Goal: Information Seeking & Learning: Learn about a topic

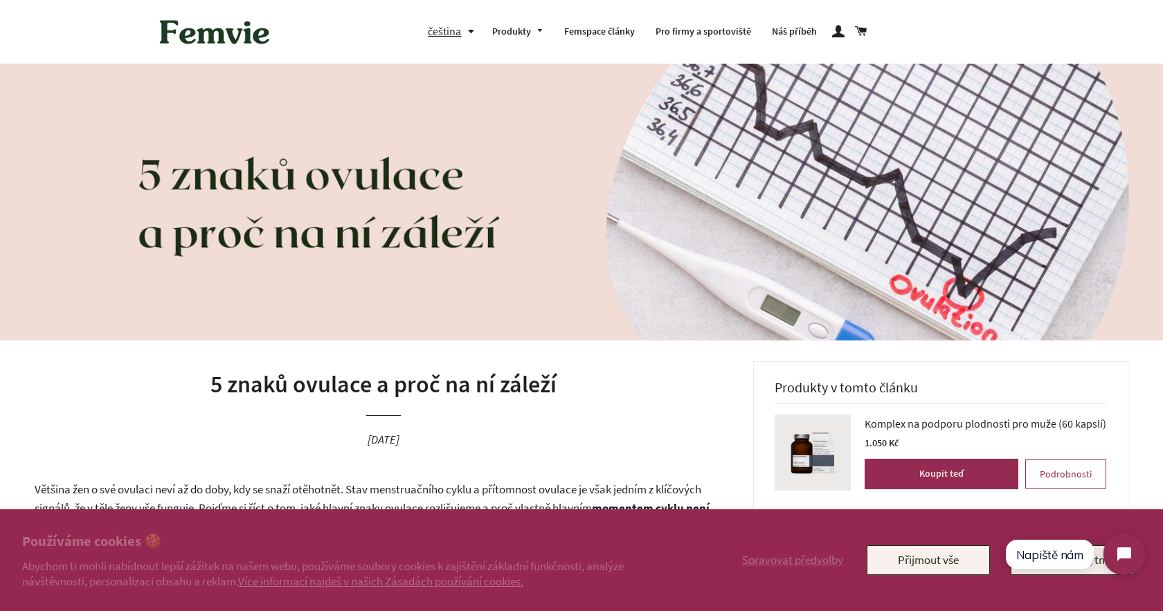
click at [888, 557] on button "Přijmout vše" at bounding box center [928, 560] width 123 height 29
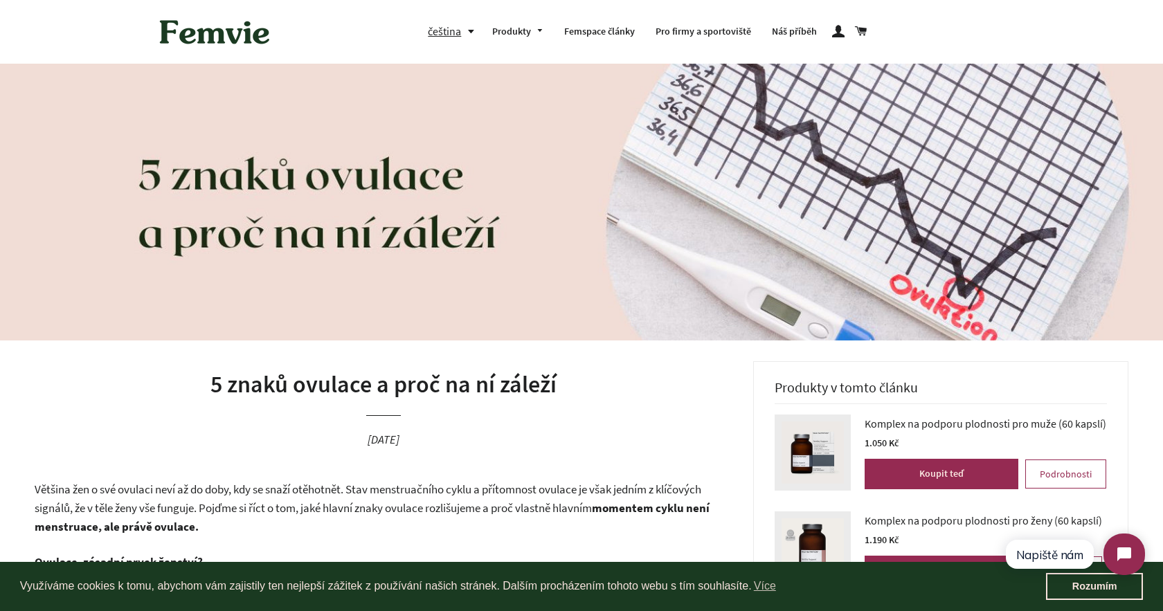
scroll to position [237, 0]
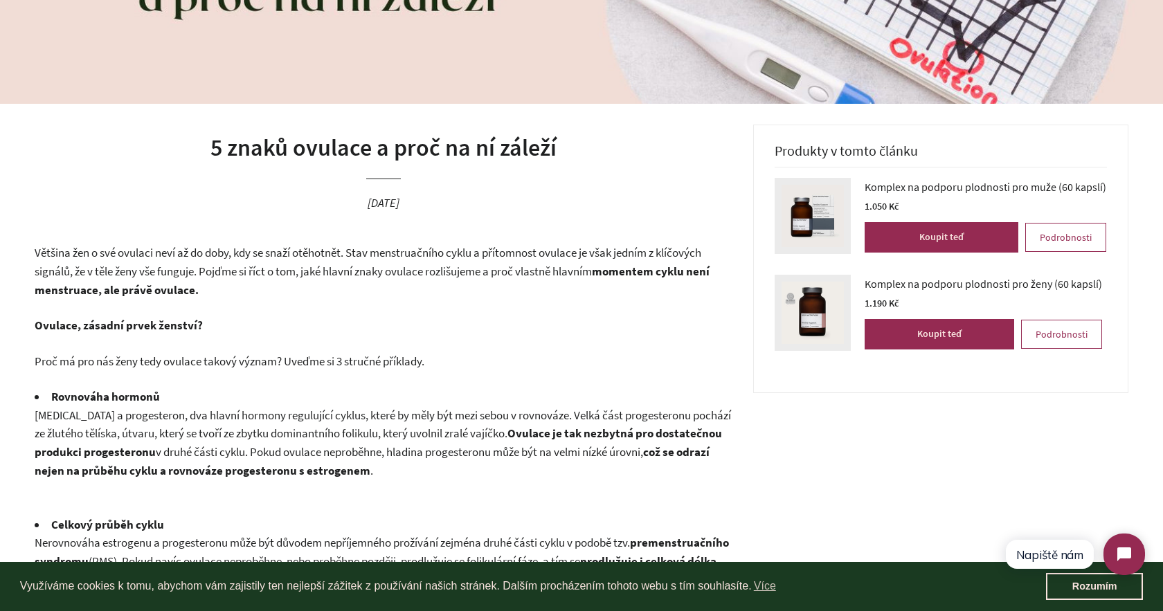
click html "Napiště nám"
click at [1079, 594] on link "Rozumím" at bounding box center [1094, 587] width 97 height 28
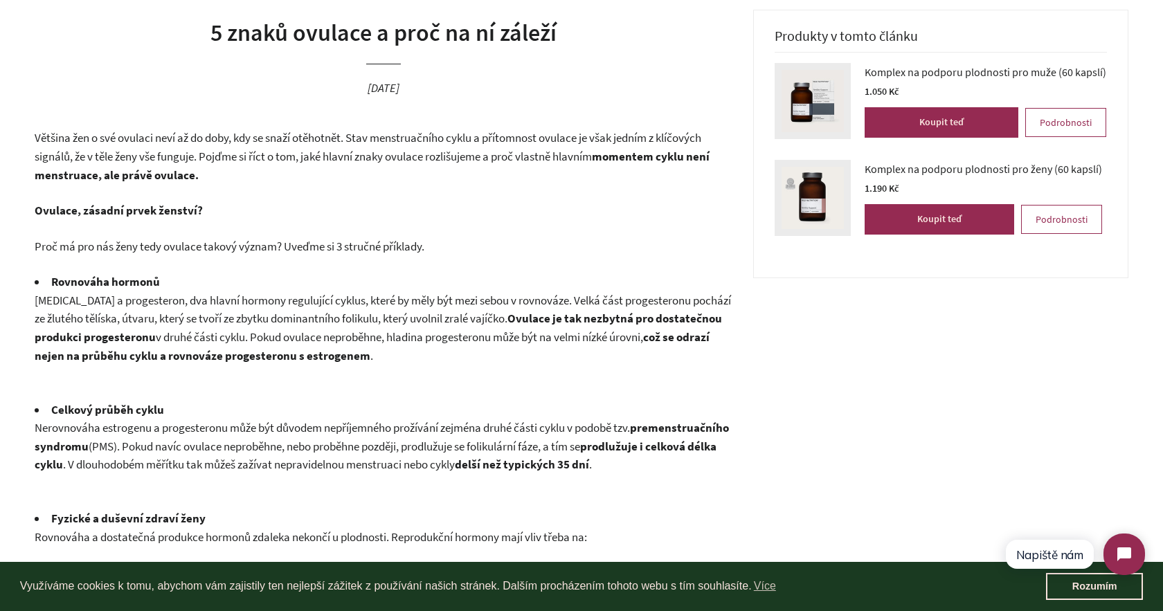
scroll to position [354, 0]
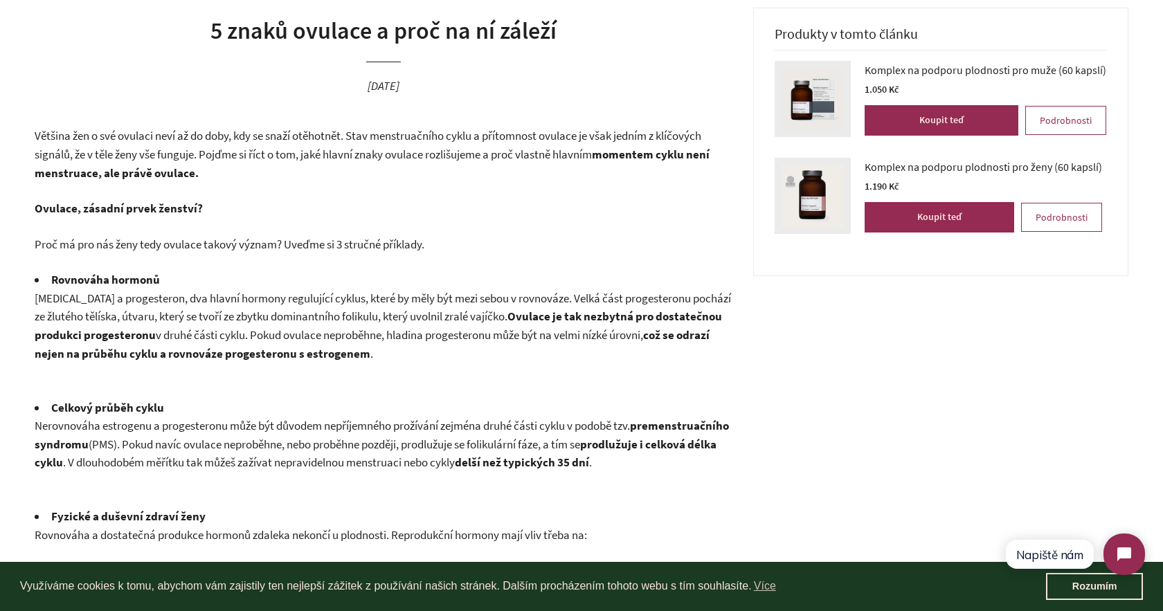
click at [233, 312] on span "[MEDICAL_DATA] a progesteron, dva hlavní hormony regulující cyklus, které by mě…" at bounding box center [383, 308] width 696 height 34
click at [430, 316] on span "[MEDICAL_DATA] a progesteron, dva hlavní hormony regulující cyklus, které by mě…" at bounding box center [383, 308] width 696 height 34
click at [596, 309] on b "Ovulace je tak nezbytná pro dostatečnou produkci progesteronu" at bounding box center [378, 326] width 687 height 34
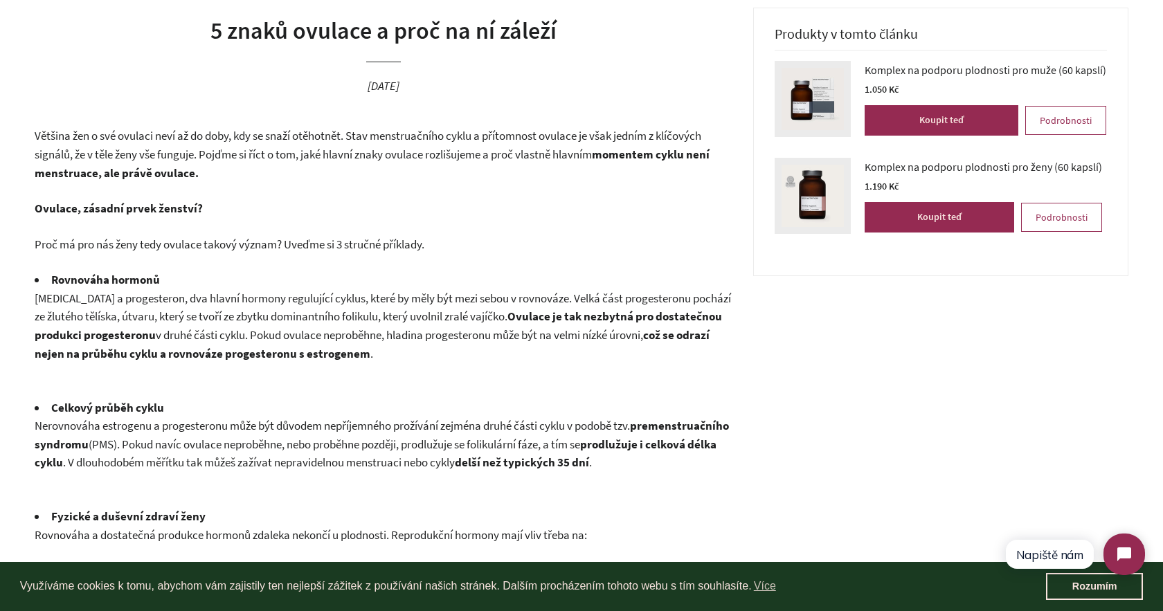
click at [596, 309] on b "Ovulace je tak nezbytná pro dostatečnou produkci progesteronu" at bounding box center [378, 326] width 687 height 34
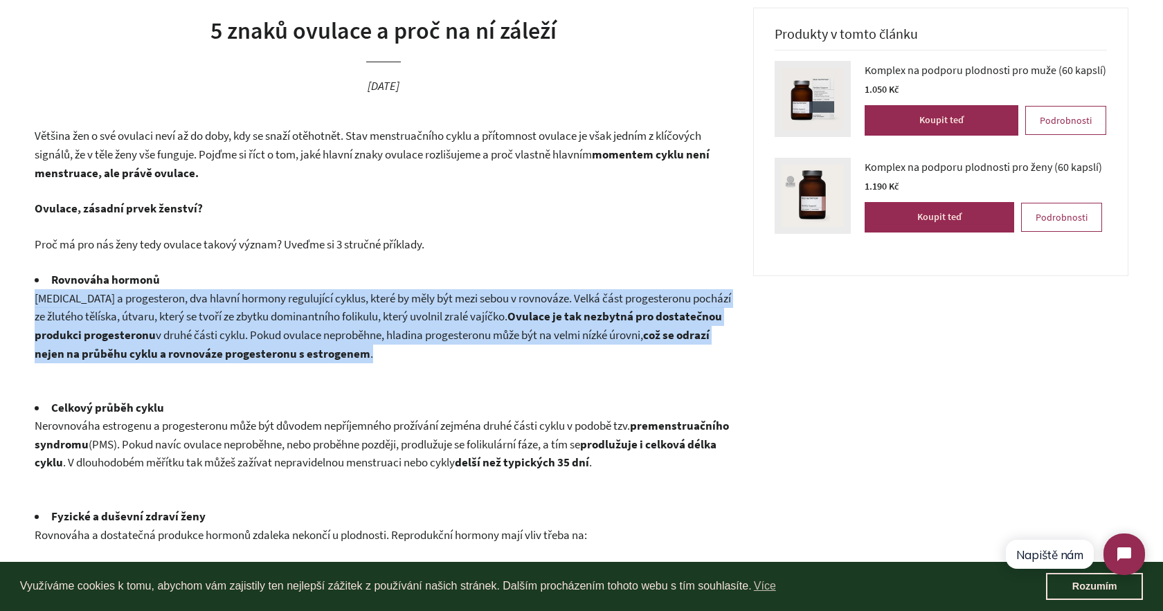
click at [381, 305] on p "[MEDICAL_DATA] a progesteron, dva hlavní hormony regulující cyklus, které by mě…" at bounding box center [384, 325] width 698 height 73
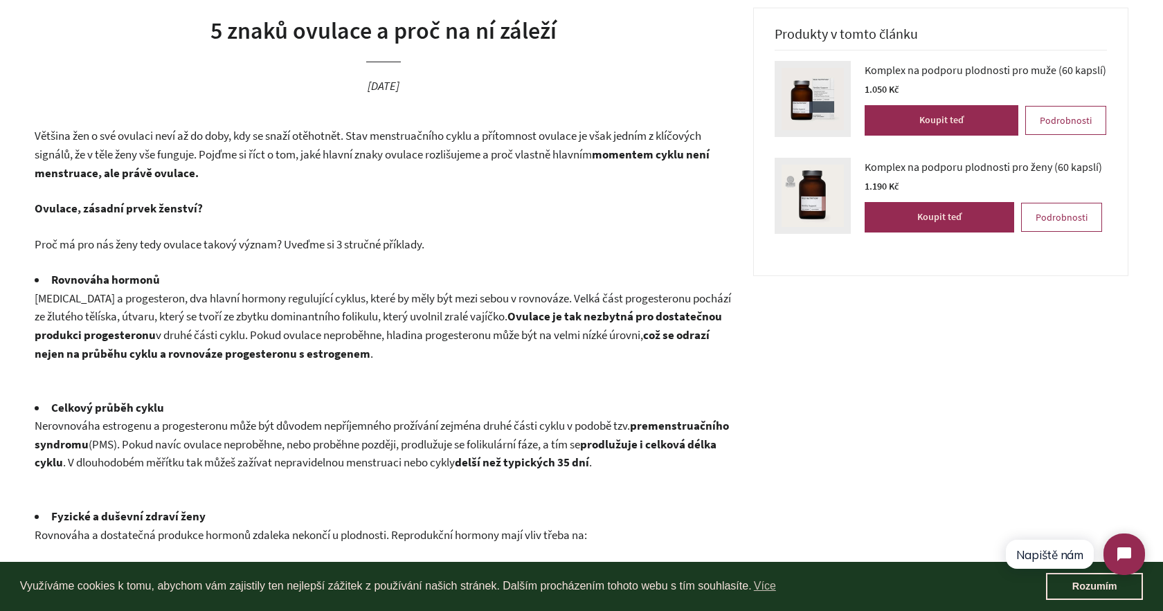
click at [235, 336] on span "v druhé části cyklu. Pokud ovulace neproběhne, hladina progesteronu může být na…" at bounding box center [399, 334] width 487 height 15
click at [350, 330] on span "v druhé části cyklu. Pokud ovulace neproběhne, hladina progesteronu může být na…" at bounding box center [399, 334] width 487 height 15
click at [643, 332] on span "v druhé části cyklu. Pokud ovulace neproběhne, hladina progesteronu může být na…" at bounding box center [399, 334] width 487 height 15
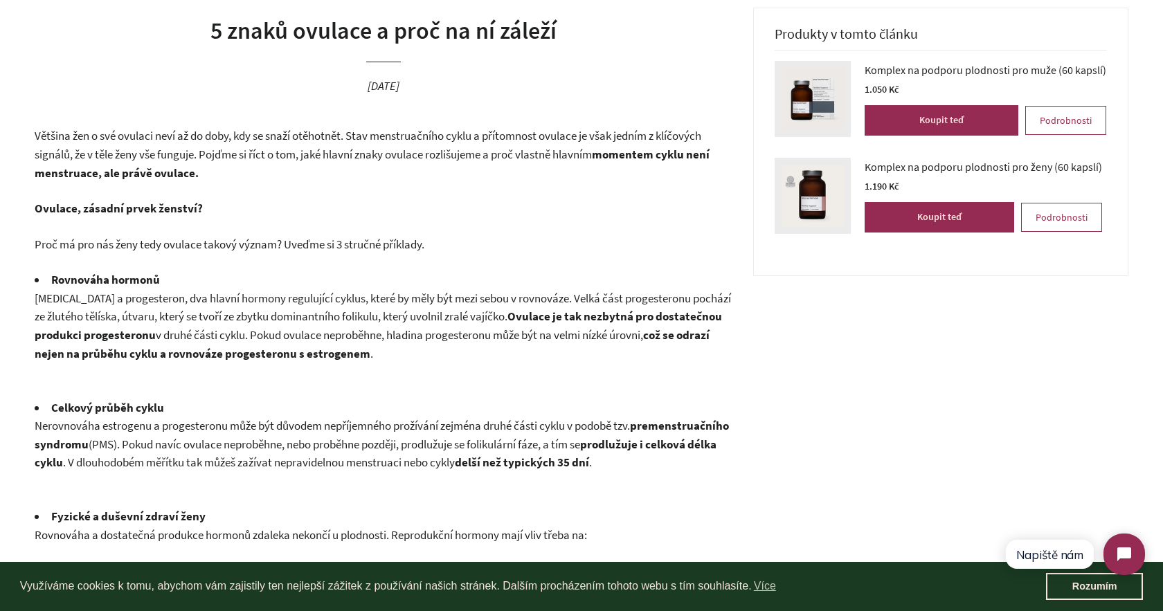
click at [643, 332] on span "v druhé části cyklu. Pokud ovulace neproběhne, hladina progesteronu může být na…" at bounding box center [399, 334] width 487 height 15
click at [408, 294] on span "[MEDICAL_DATA] a progesteron, dva hlavní hormony regulující cyklus, které by mě…" at bounding box center [383, 308] width 696 height 34
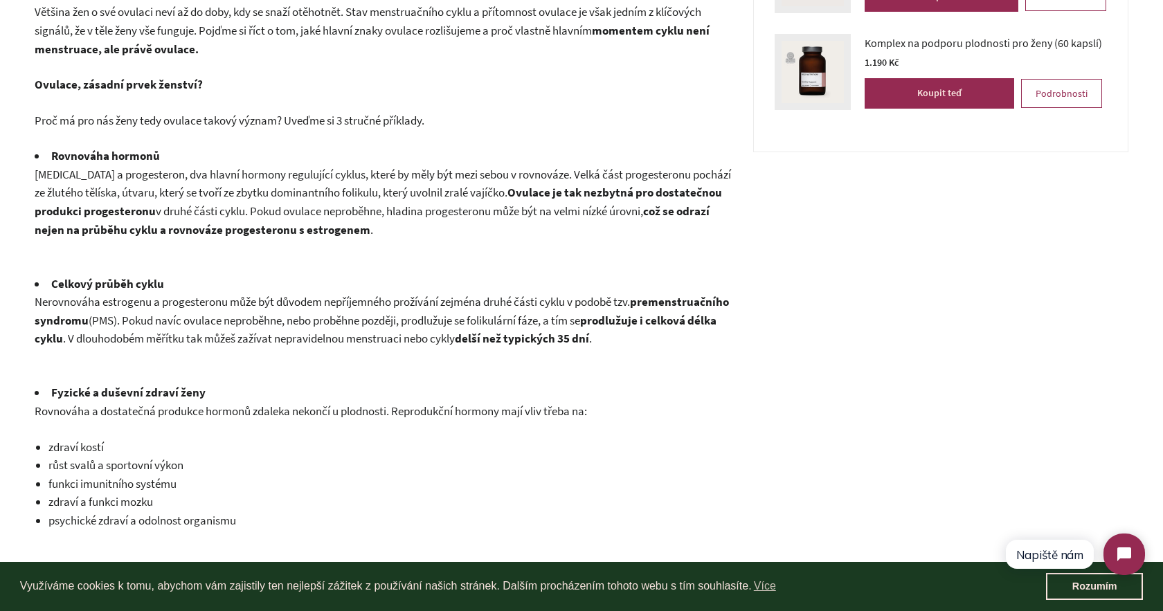
scroll to position [483, 0]
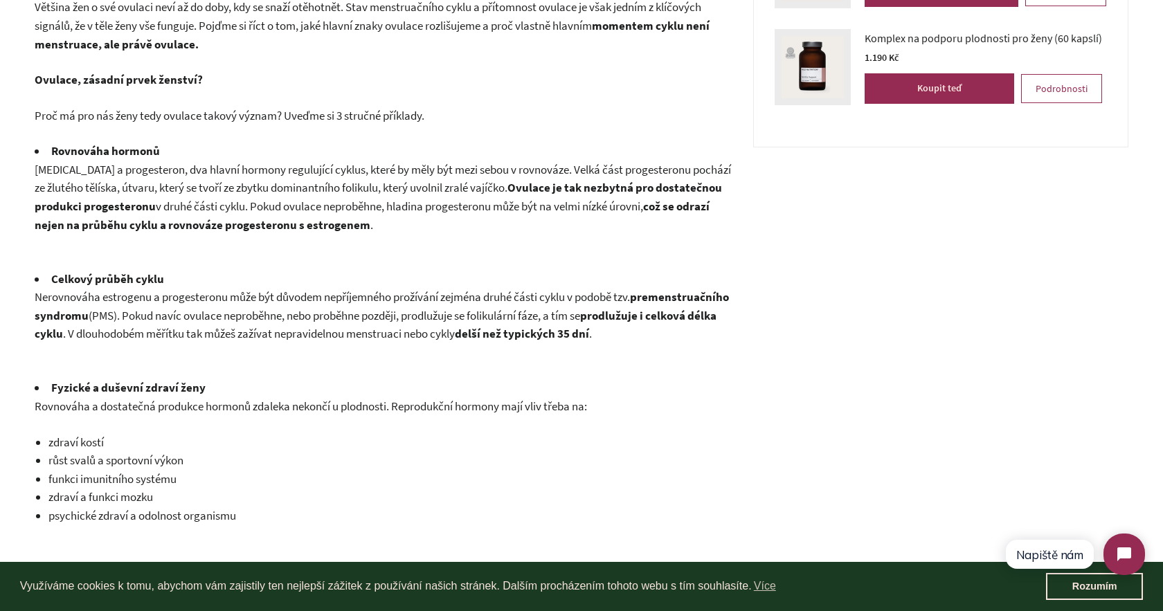
click at [476, 289] on span "Nerovnováha estrogenu a progesteronu může být důvodem nepříjemného prožívání ze…" at bounding box center [332, 296] width 595 height 15
click at [298, 310] on span "(PMS). Pokud navíc ovulace neproběhne, nebo proběhne později, prodlužuje se fol…" at bounding box center [335, 315] width 492 height 15
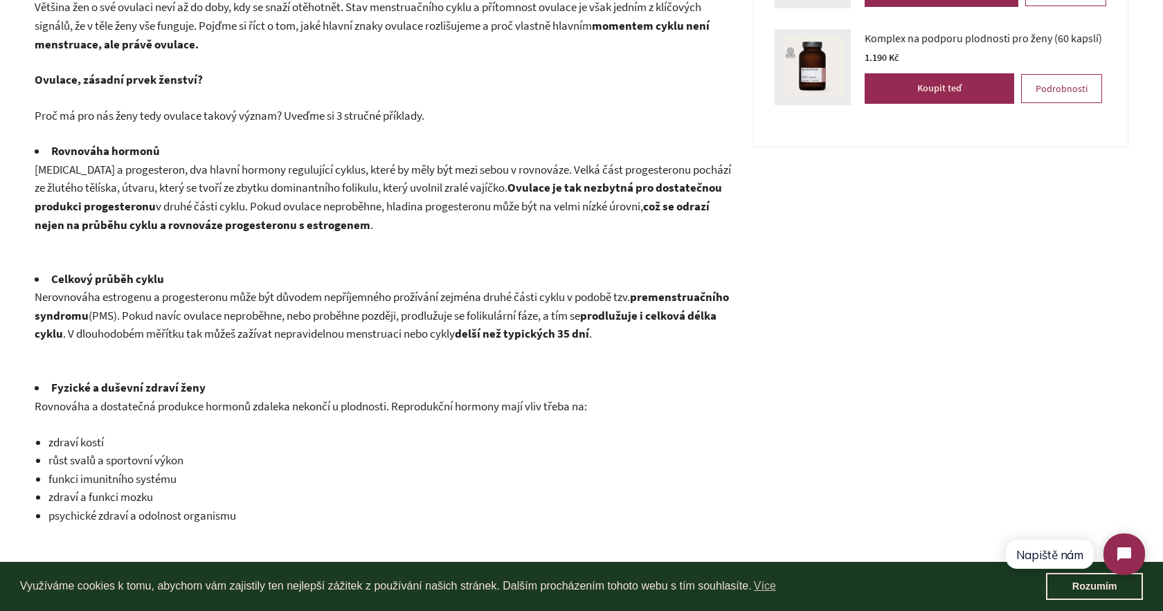
click at [298, 310] on span "(PMS). Pokud navíc ovulace neproběhne, nebo proběhne později, prodlužuje se fol…" at bounding box center [335, 315] width 492 height 15
click at [449, 313] on span "(PMS). Pokud navíc ovulace neproběhne, nebo proběhne později, prodlužuje se fol…" at bounding box center [335, 315] width 492 height 15
click at [484, 288] on p "Nerovnováha estrogenu a progesteronu může být důvodem nepříjemného prožívání ze…" at bounding box center [384, 315] width 698 height 55
click at [240, 330] on span ". V dlouhodobém měřítku tak můžeš zažívat nepravidelnou menstruaci nebo cykly" at bounding box center [259, 333] width 392 height 15
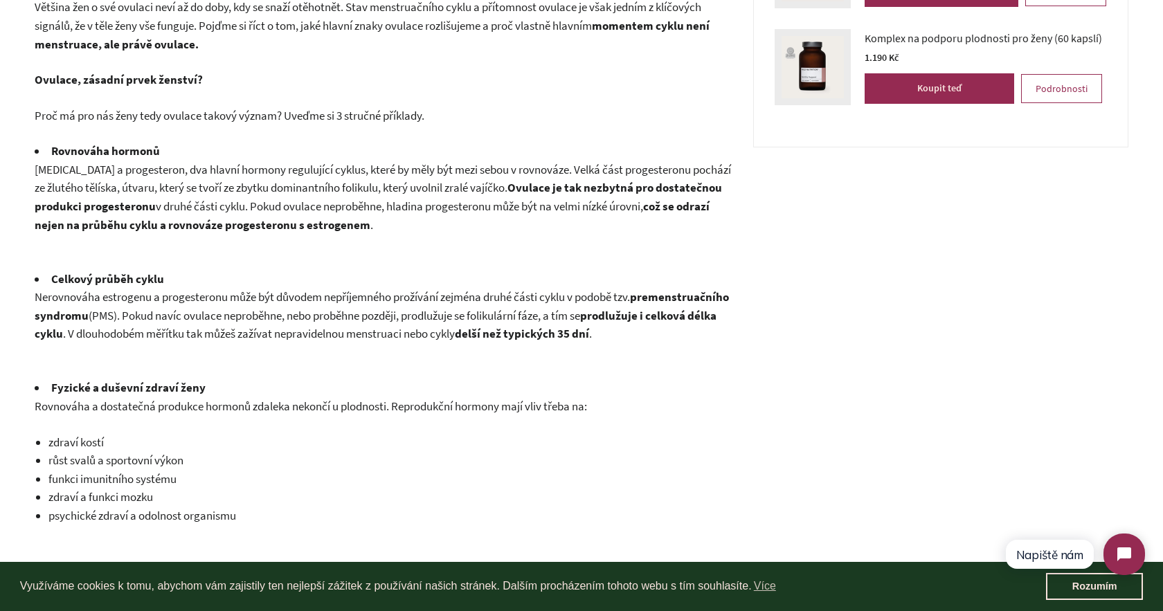
click at [240, 330] on span ". V dlouhodobém měřítku tak můžeš zažívat nepravidelnou menstruaci nebo cykly" at bounding box center [259, 333] width 392 height 15
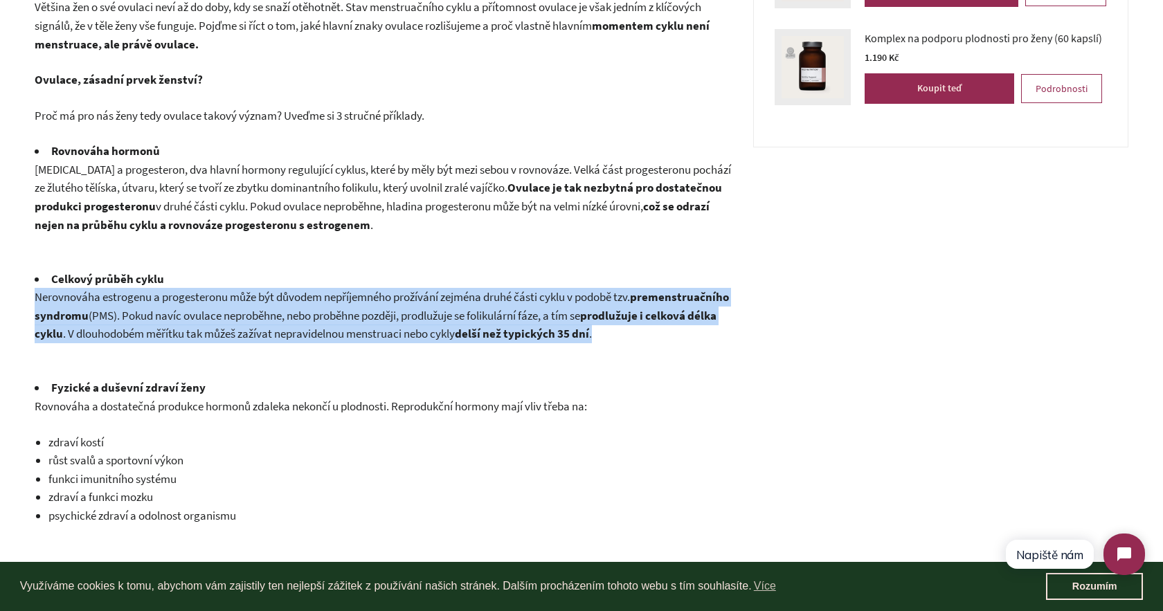
click at [317, 289] on span "Nerovnováha estrogenu a progesteronu může být důvodem nepříjemného prožívání ze…" at bounding box center [332, 296] width 595 height 15
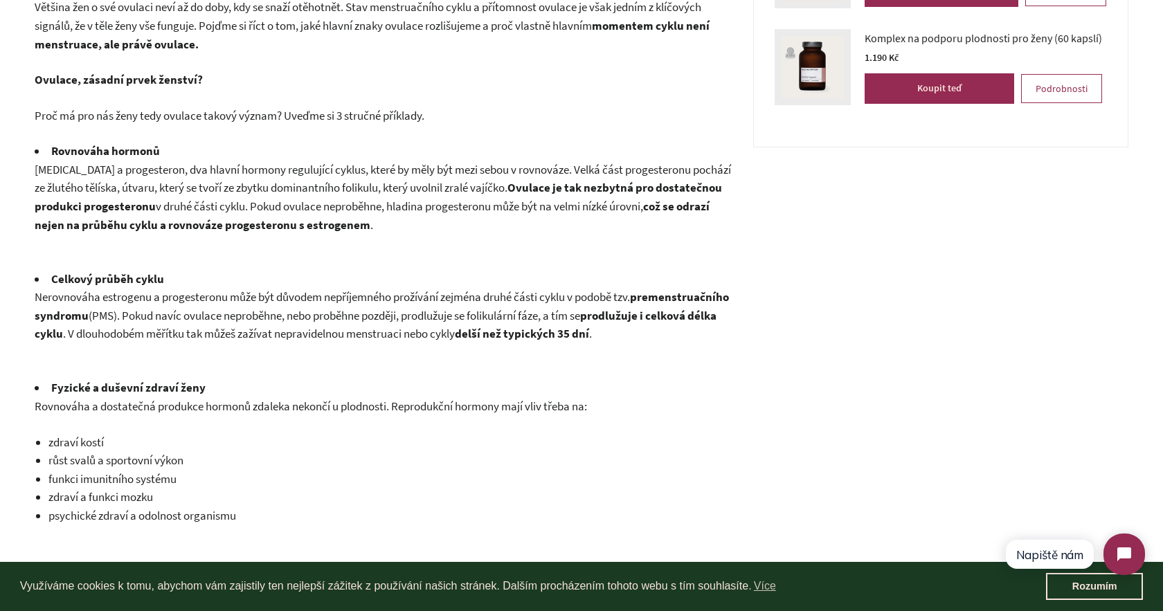
click at [372, 326] on span ". V dlouhodobém měřítku tak můžeš zažívat nepravidelnou menstruaci nebo cykly" at bounding box center [259, 333] width 392 height 15
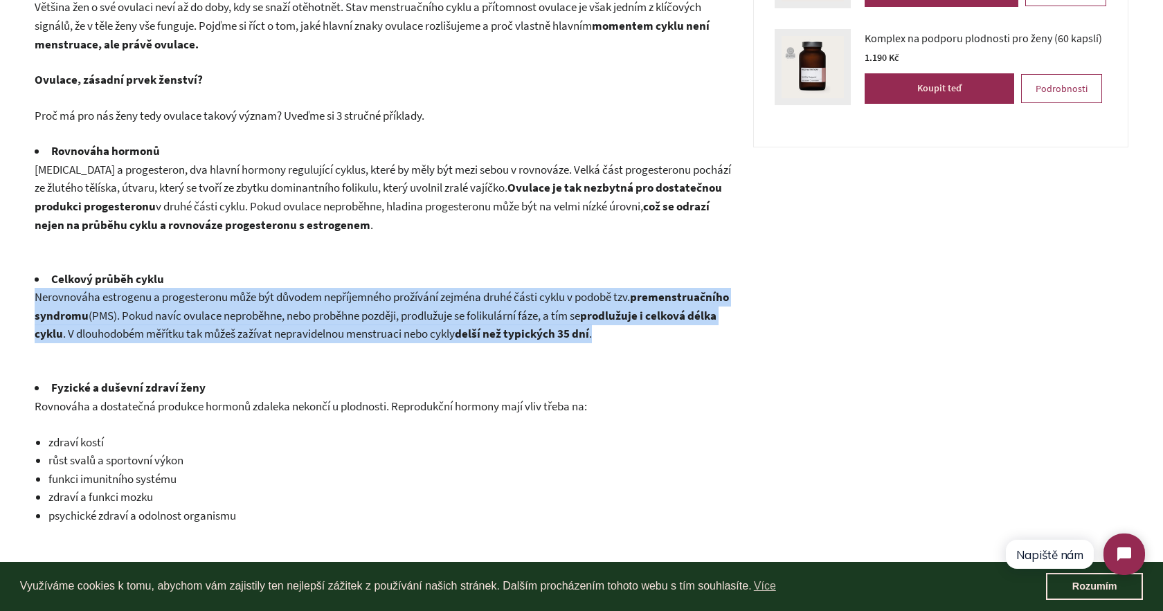
click at [451, 326] on span ". V dlouhodobém měřítku tak můžeš zažívat nepravidelnou menstruaci nebo cykly" at bounding box center [259, 333] width 392 height 15
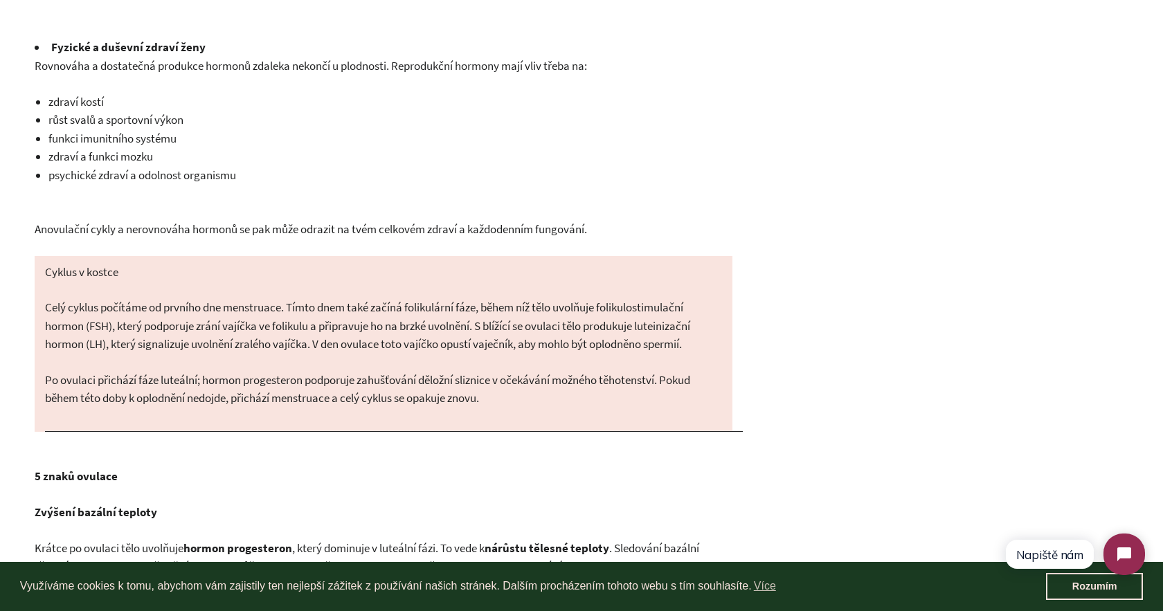
scroll to position [829, 0]
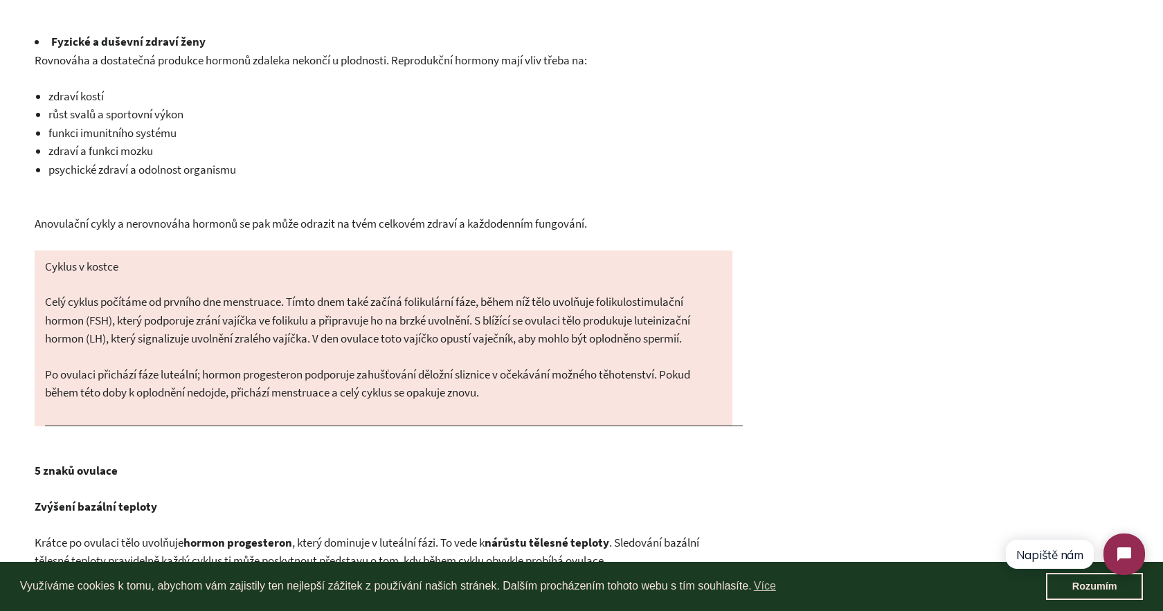
click at [528, 379] on span "Po ovulaci přichází fáze luteální; hormon progesteron podporuje zahušťování děl…" at bounding box center [367, 384] width 645 height 34
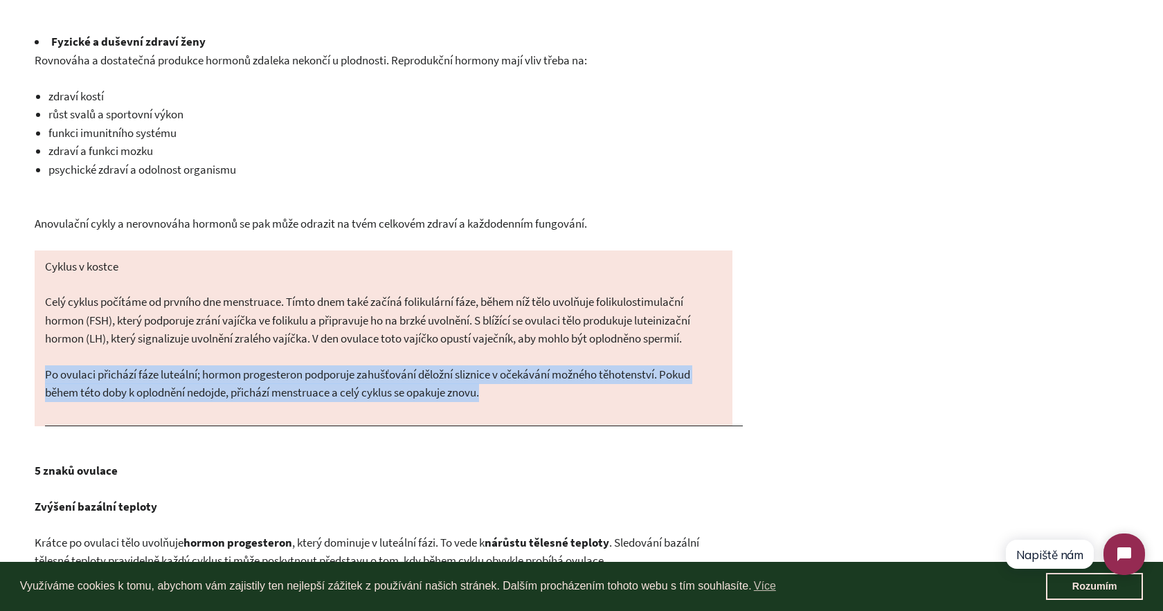
click at [557, 399] on p "Po ovulaci přichází fáze luteální; hormon progesteron podporuje zahušťování děl…" at bounding box center [383, 384] width 677 height 37
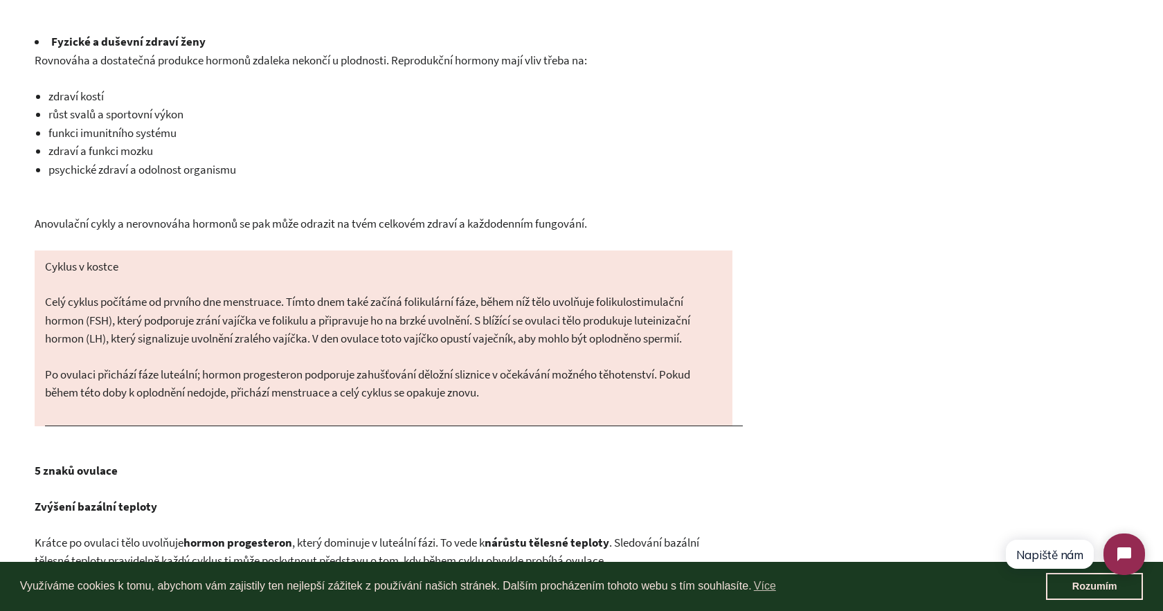
click at [226, 389] on span "Po ovulaci přichází fáze luteální; hormon progesteron podporuje zahušťování děl…" at bounding box center [367, 384] width 645 height 34
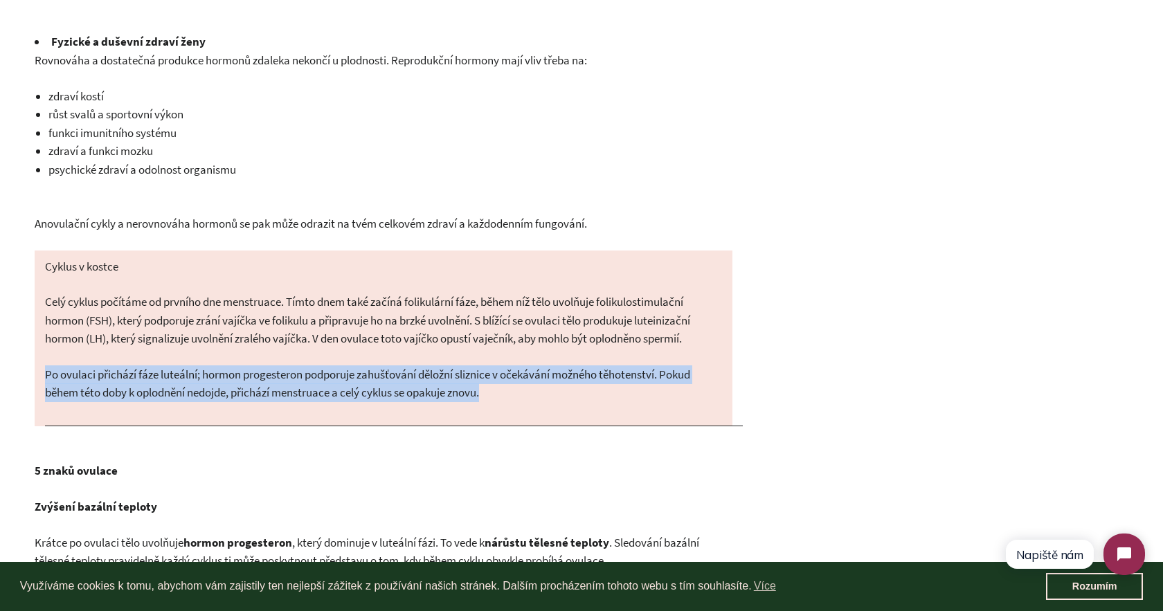
click at [347, 371] on td "Cyklus v kostce Celý cyklus počítáme od prvního dne menstruace. Tímto dnem také…" at bounding box center [384, 339] width 698 height 176
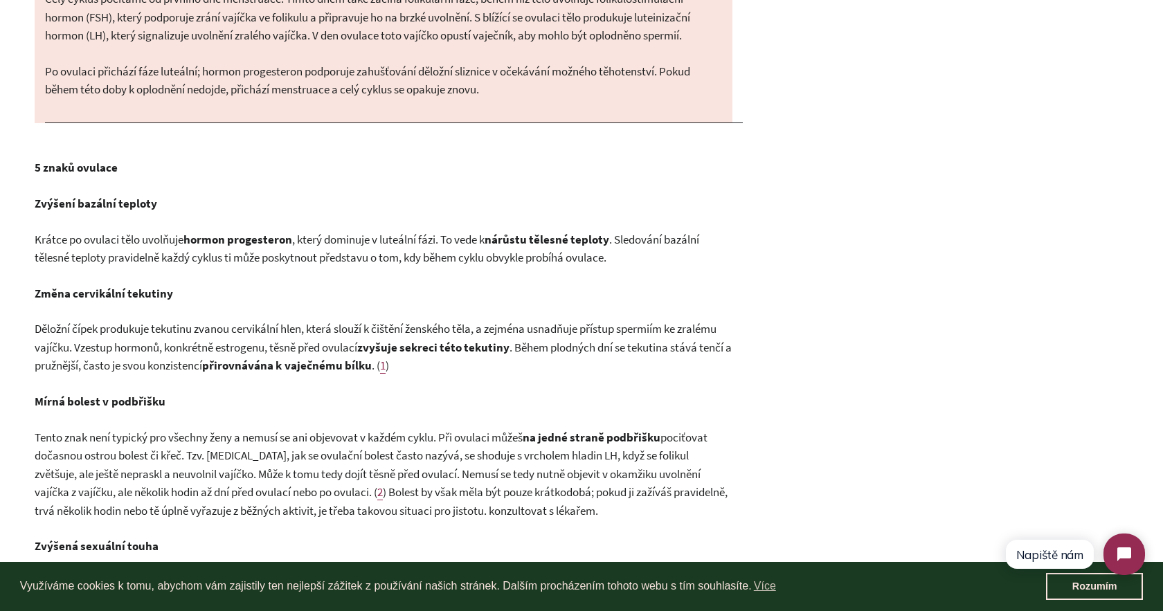
scroll to position [1169, 0]
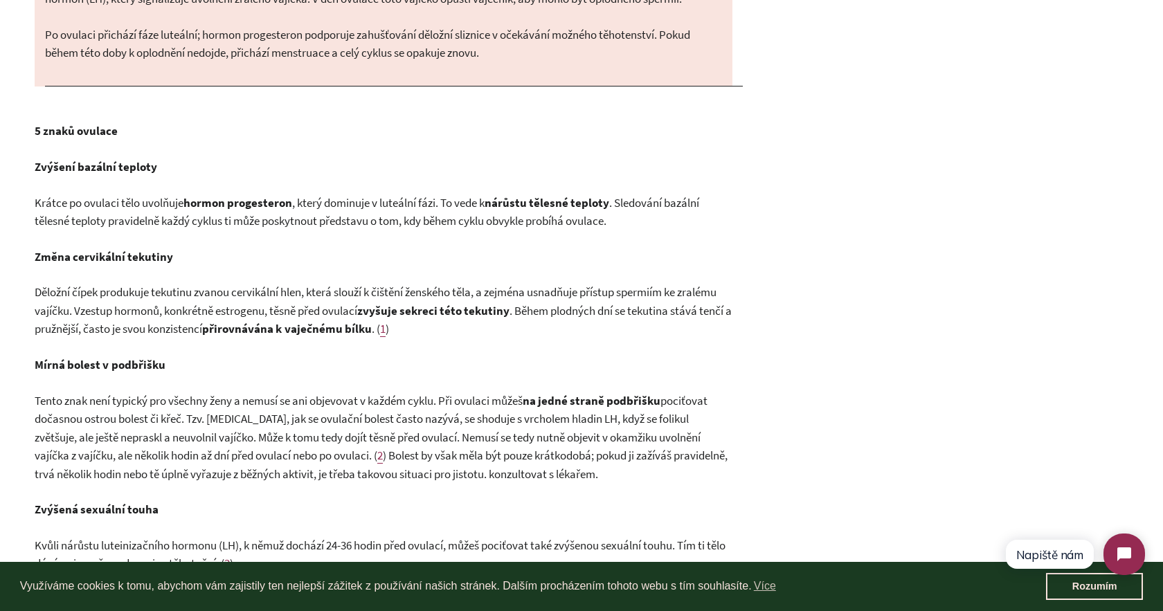
click at [127, 299] on span "Děložní čípek produkuje tekutinu zvanou cervikální hlen, která slouží k čištění…" at bounding box center [376, 302] width 682 height 34
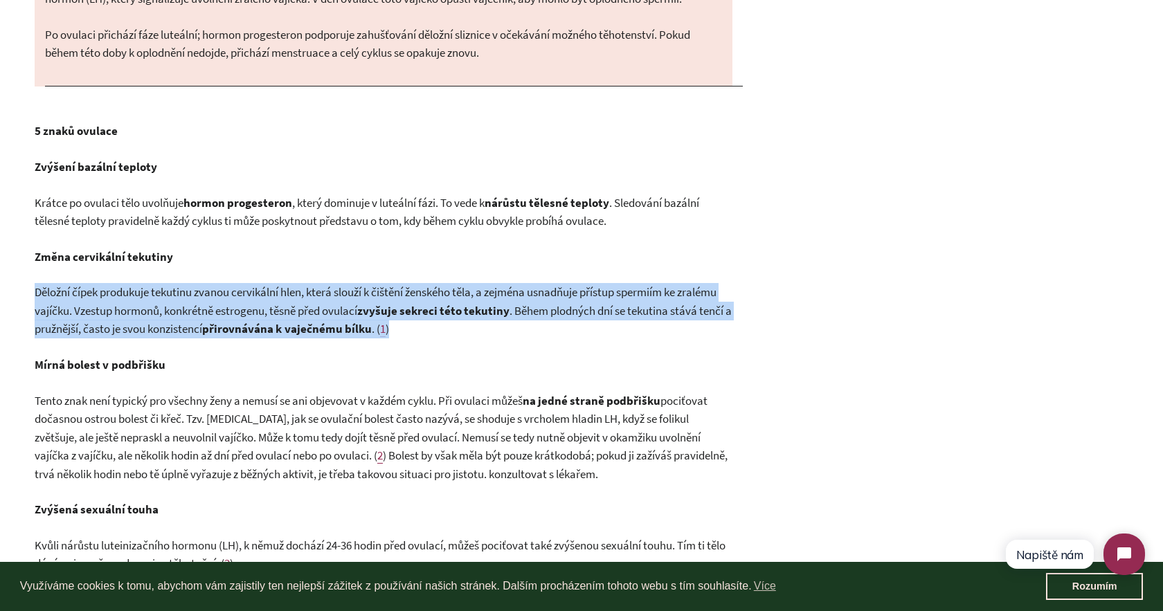
click at [227, 251] on div "Většina žen o své ovulaci neví až do doby, kdy se snaží otěhotnět. Stav menstru…" at bounding box center [384, 193] width 698 height 1762
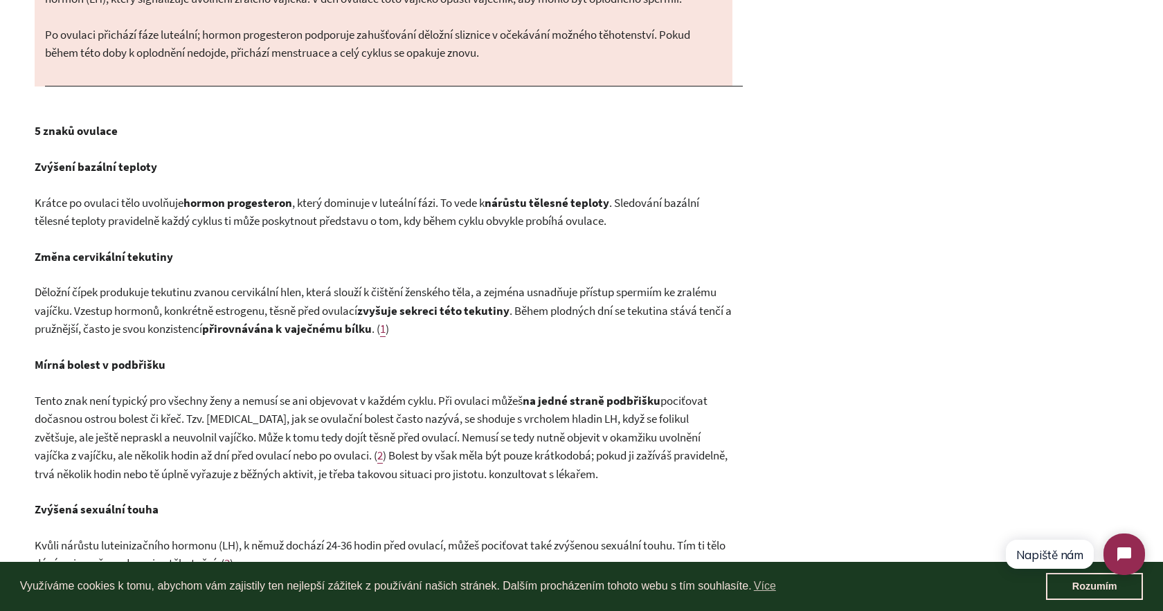
click at [150, 312] on span "Děložní čípek produkuje tekutinu zvanou cervikální hlen, která slouží k čištění…" at bounding box center [376, 302] width 682 height 34
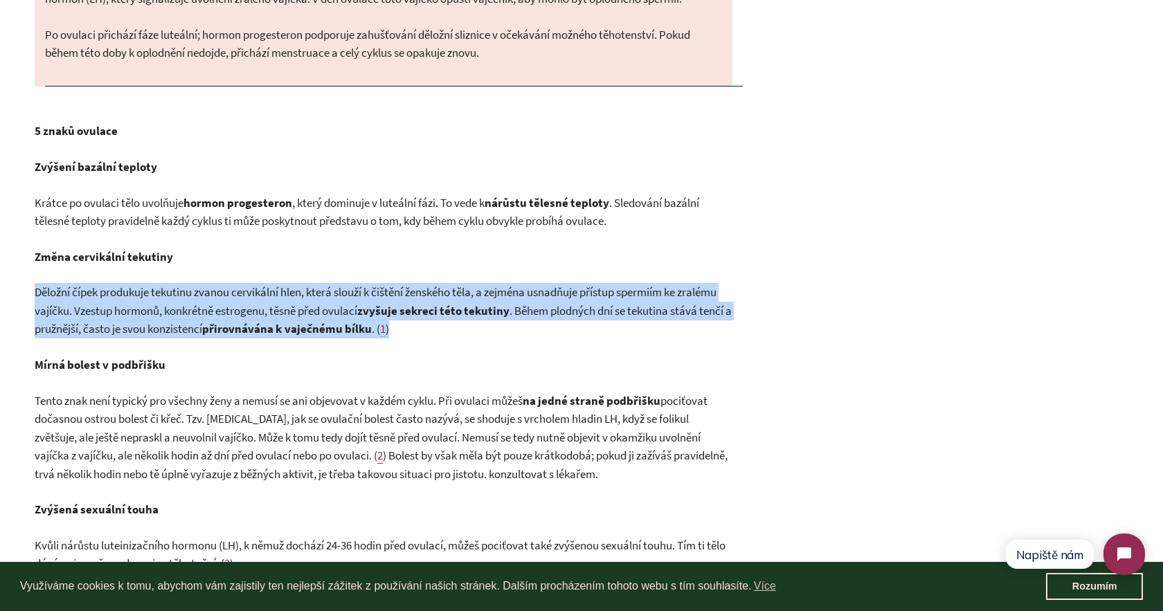
click at [315, 242] on div "Většina žen o své ovulaci neví až do doby, kdy se snaží otěhotnět. Stav menstru…" at bounding box center [384, 193] width 698 height 1762
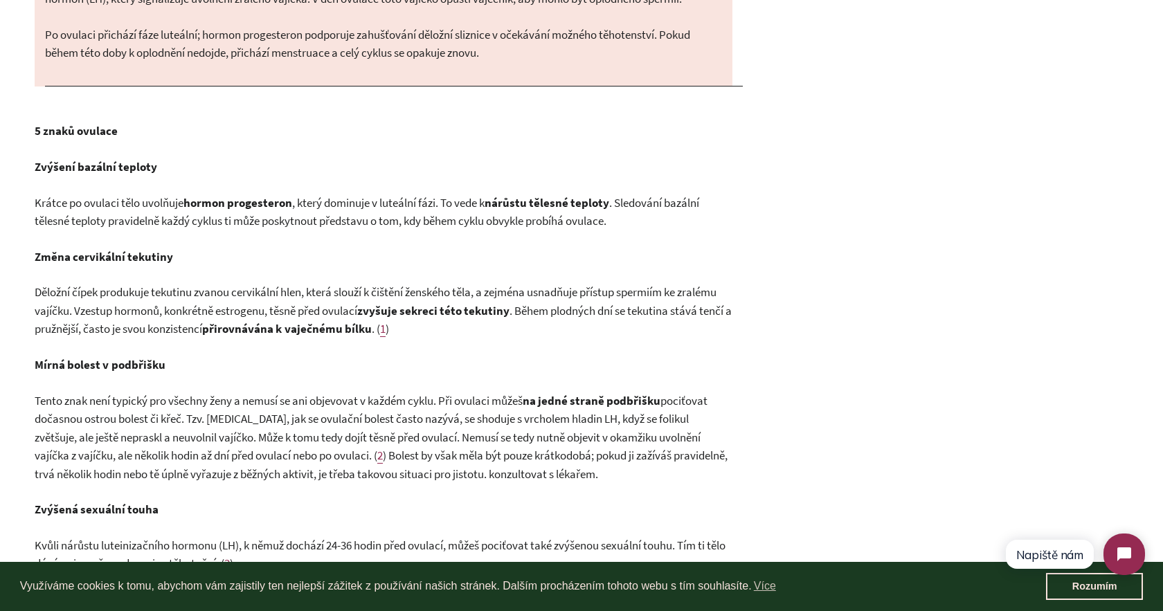
click at [623, 311] on span ". Během plodných dní se tekutina stává tenčí a pružnější, často je svou konzist…" at bounding box center [383, 320] width 697 height 34
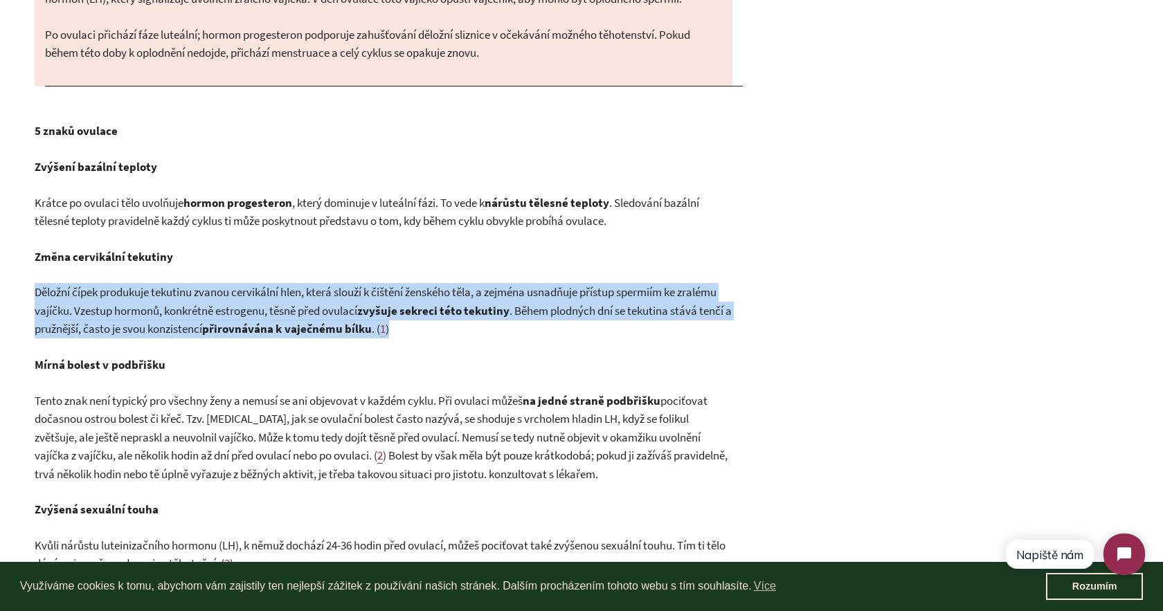
click at [575, 328] on p "Děložní čípek produkuje tekutinu zvanou cervikální hlen, která slouží k čištění…" at bounding box center [384, 310] width 698 height 55
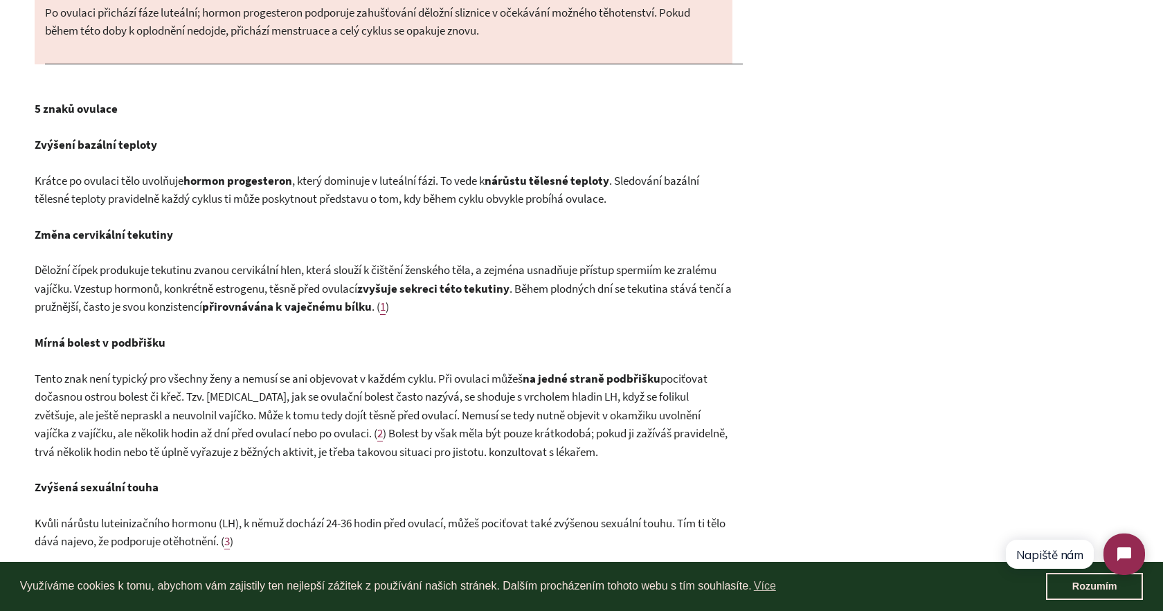
scroll to position [1193, 0]
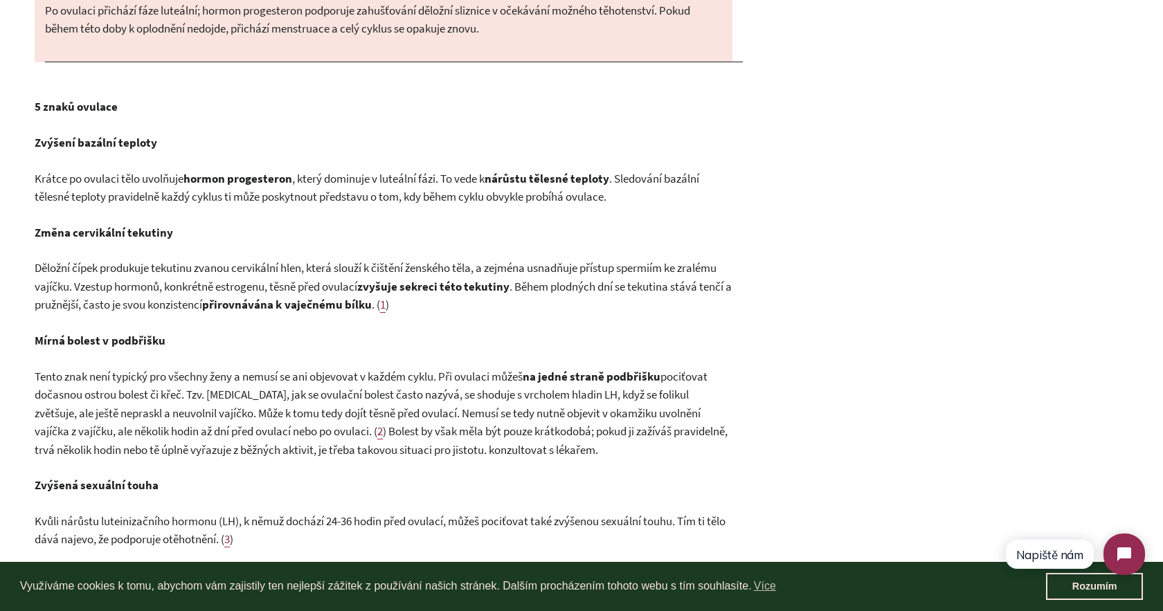
click at [279, 435] on span "pociťovat dočasnou ostrou bolest či křeč. Tzv. [MEDICAL_DATA], jak se ovulační …" at bounding box center [371, 404] width 673 height 71
click at [462, 441] on span ") Bolest by však měla být pouze krátkodobá; pokud ji zažíváš pravidelně, trvá n…" at bounding box center [381, 441] width 693 height 34
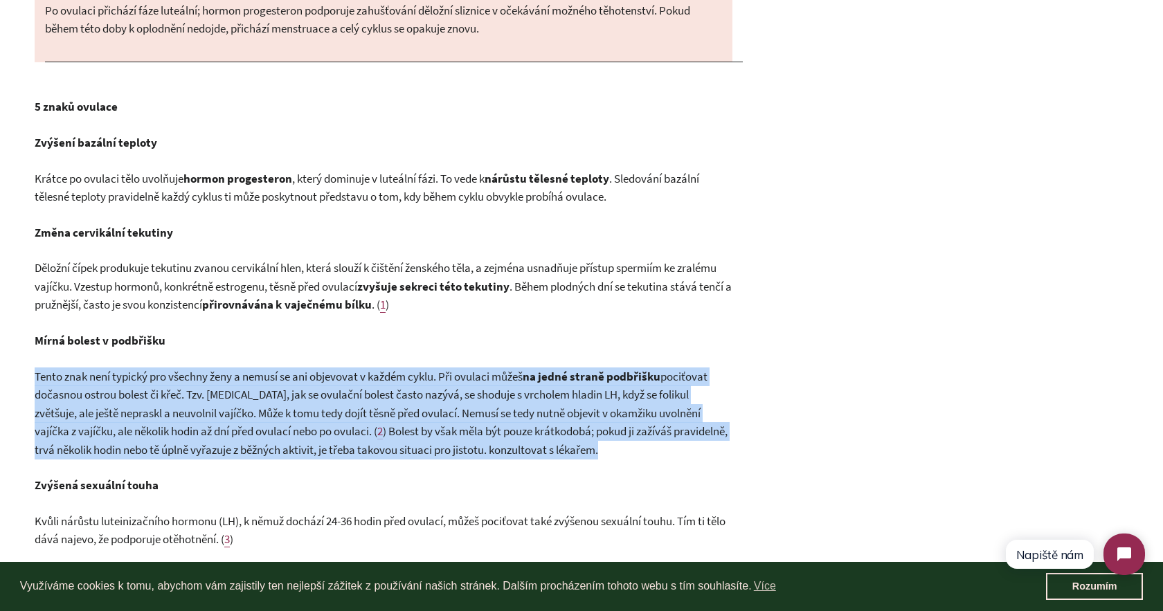
click at [471, 354] on div "Většina žen o své ovulaci neví až do doby, kdy se snaží otěhotnět. Stav menstru…" at bounding box center [384, 169] width 698 height 1762
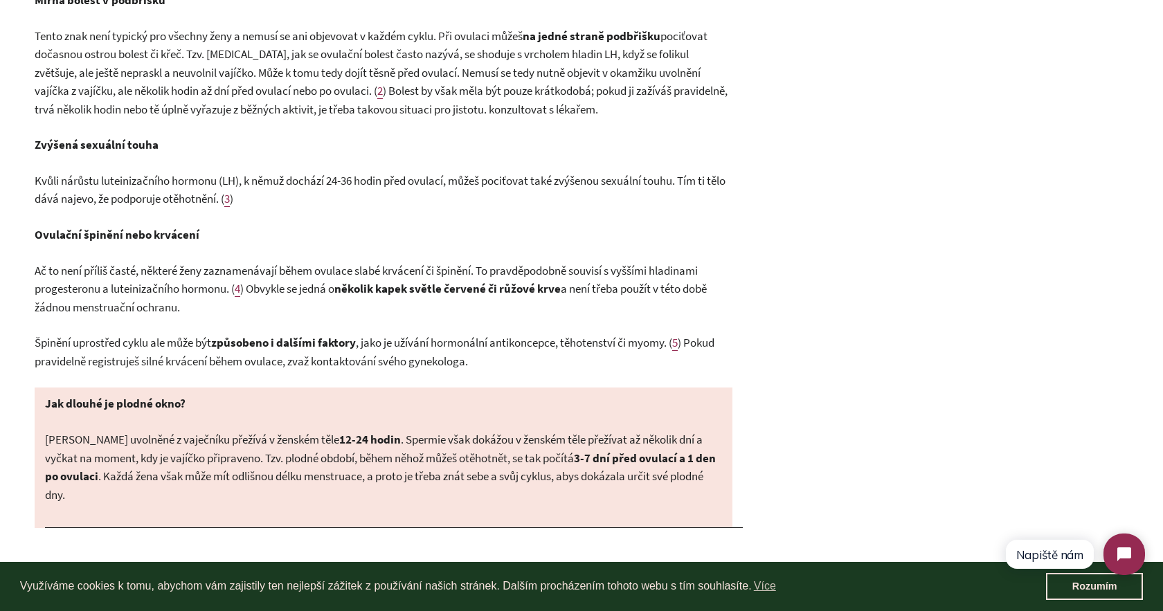
scroll to position [1534, 0]
click at [338, 267] on span "Ač to není příliš časté, některé ženy zaznamenávají během ovulace slabé krvácen…" at bounding box center [366, 279] width 663 height 34
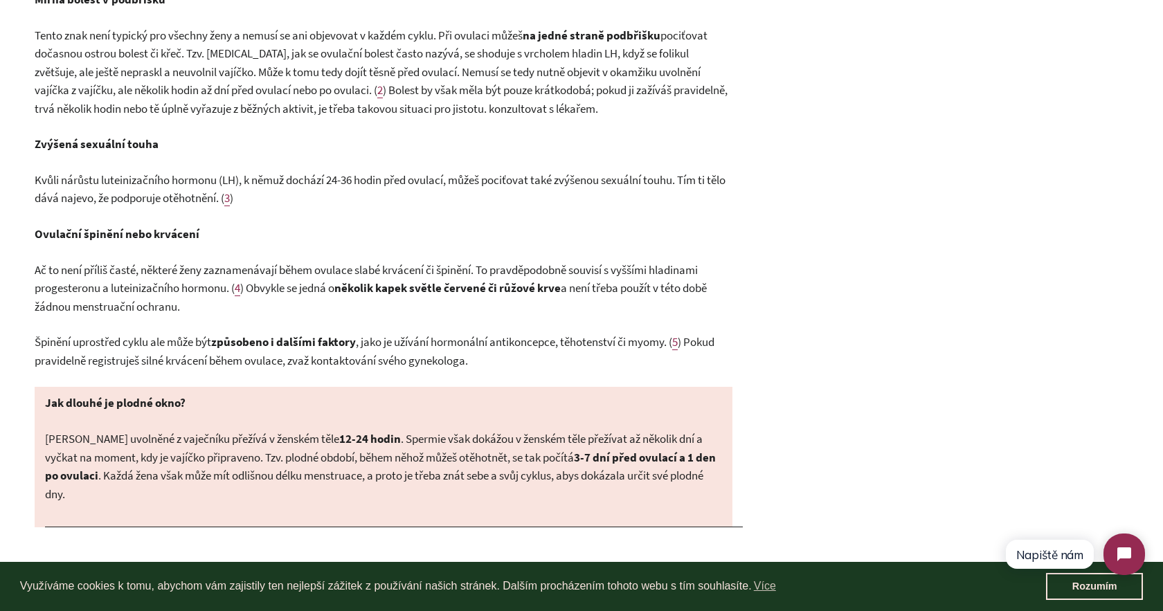
click at [346, 281] on b "několik kapek světle červené či růžové krve" at bounding box center [447, 287] width 226 height 15
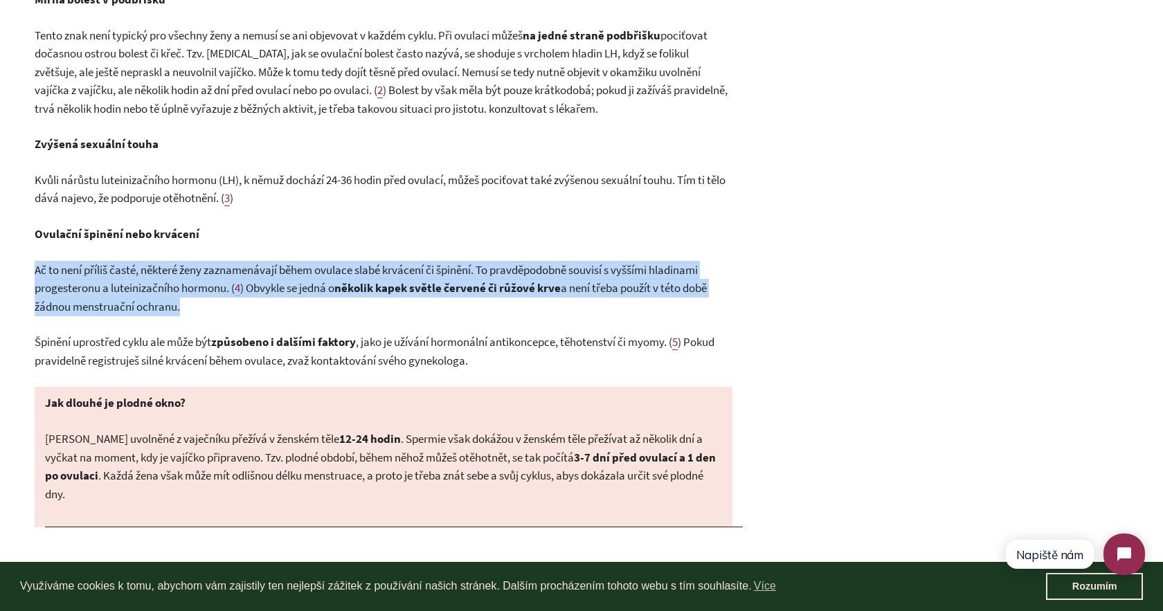
click at [449, 297] on p "Ač to není příliš časté, některé ženy zaznamenávají během ovulace slabé krvácen…" at bounding box center [384, 288] width 698 height 55
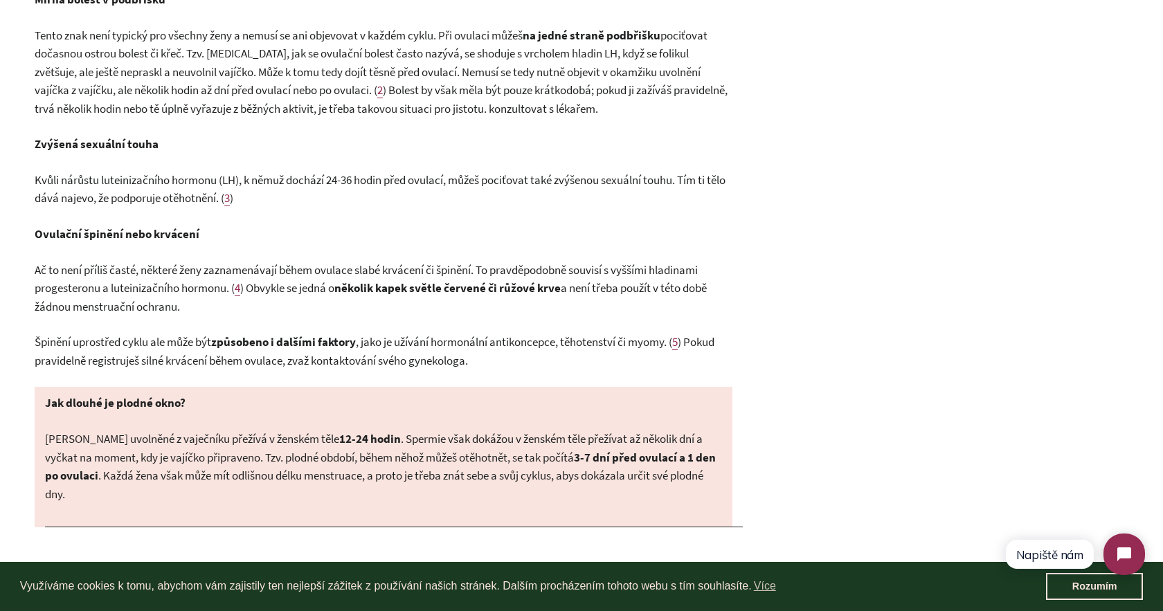
click at [308, 345] on b "způsobeno i dalšími faktory" at bounding box center [283, 341] width 145 height 15
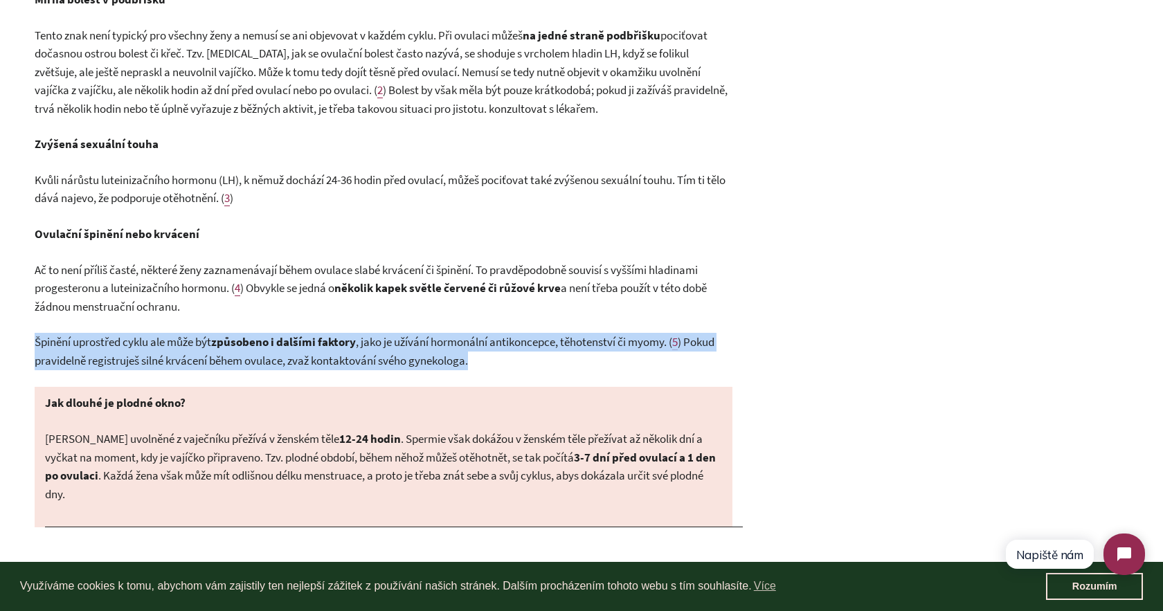
click at [506, 314] on p "Ač to není příliš časté, některé ženy zaznamenávají během ovulace slabé krvácen…" at bounding box center [384, 288] width 698 height 55
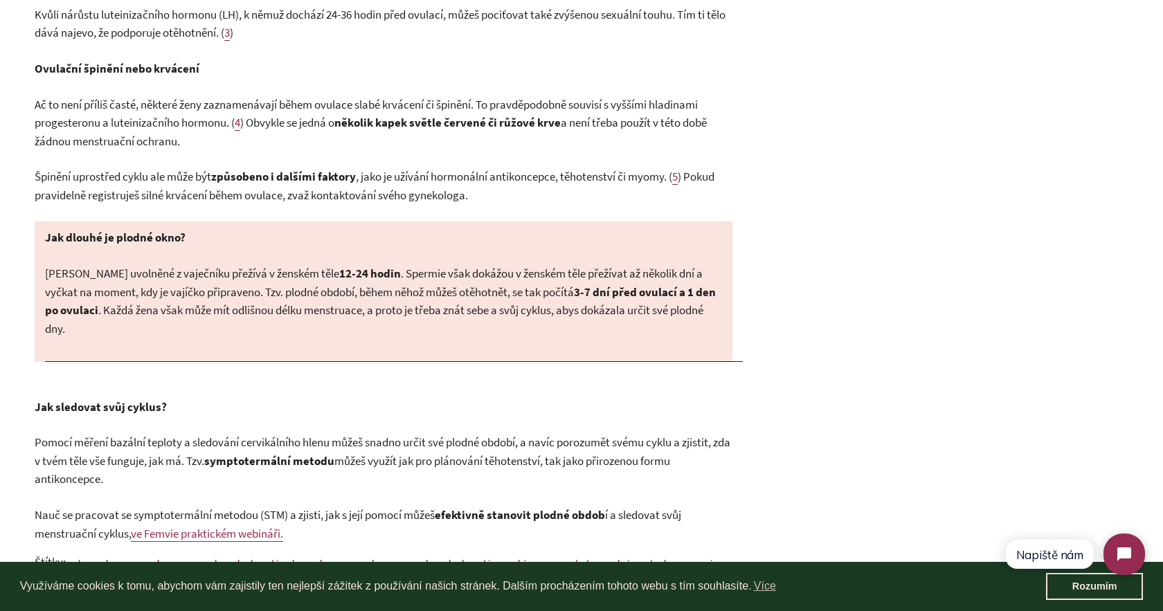
scroll to position [1701, 0]
click html "Napiště nám"
click at [633, 290] on b "3-7 dní před ovulací a 1 den po ovulaci" at bounding box center [380, 300] width 671 height 34
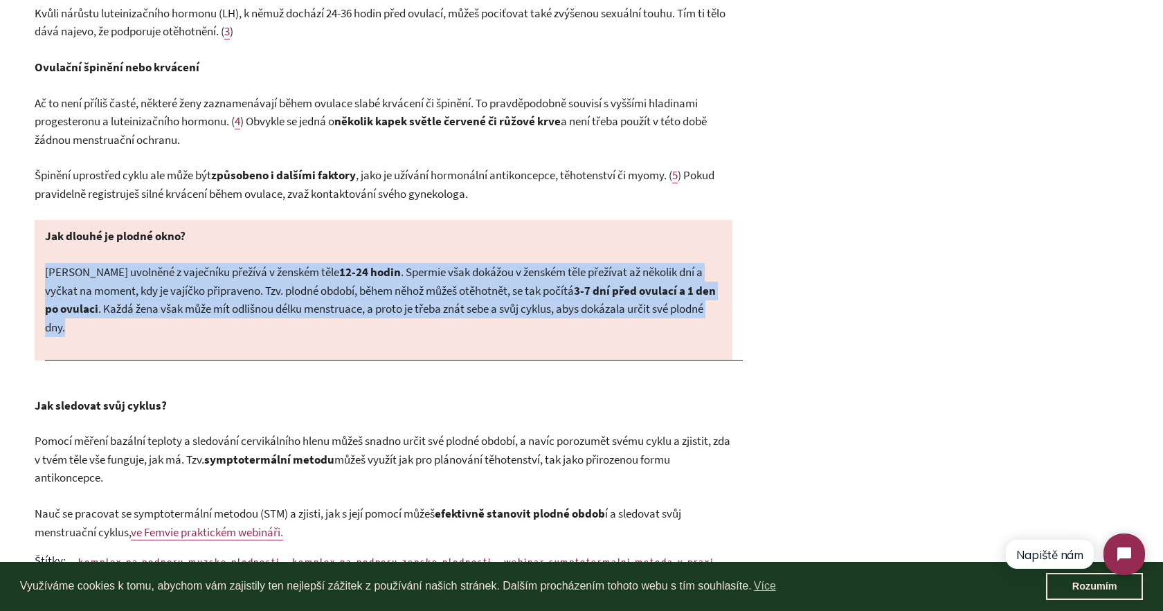
click at [645, 305] on span ". Každá žena však může mít odlišnou délku menstruace, a proto je třeba znát seb…" at bounding box center [374, 318] width 658 height 34
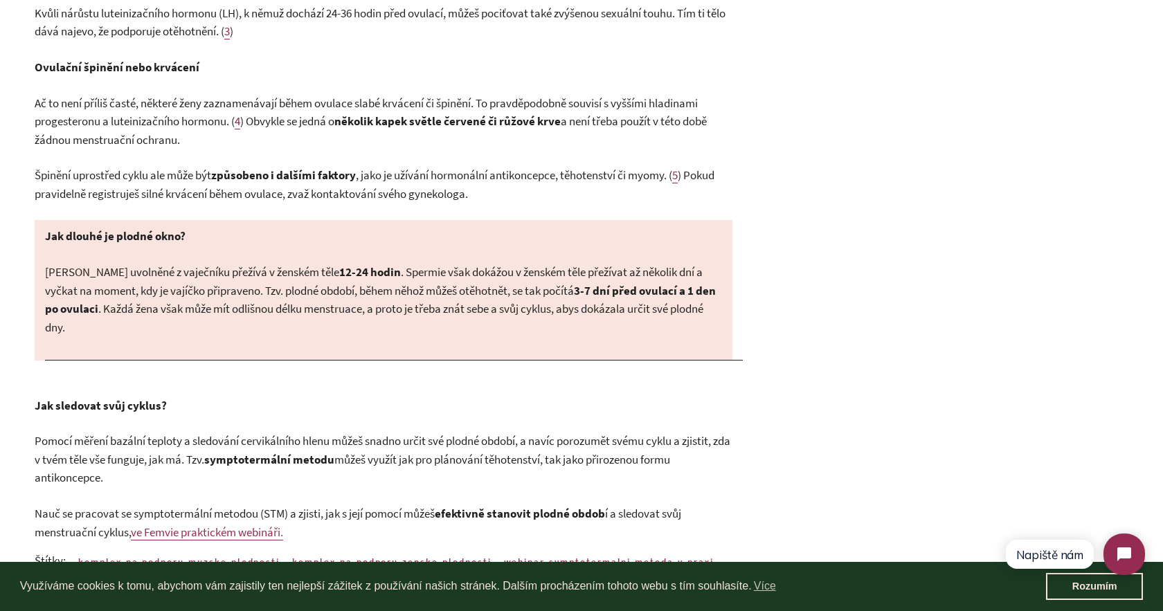
click at [192, 302] on span ". Každá žena však může mít odlišnou délku menstruace, a proto je třeba znát seb…" at bounding box center [374, 318] width 658 height 34
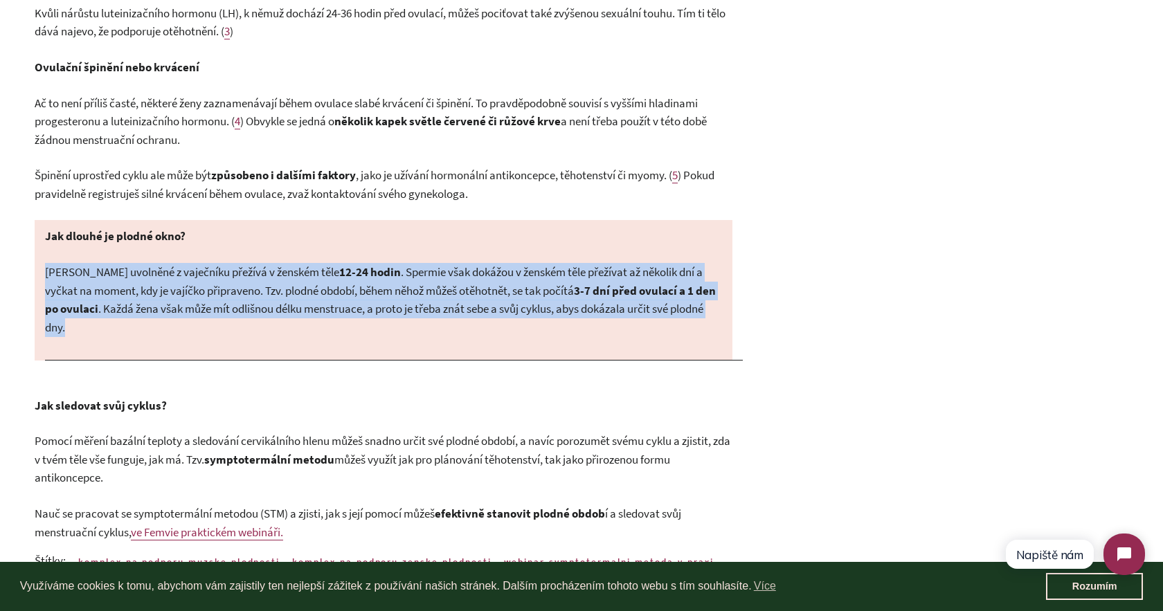
click at [312, 314] on span ". Každá žena však může mít odlišnou délku menstruace, a proto je třeba znát seb…" at bounding box center [374, 318] width 658 height 34
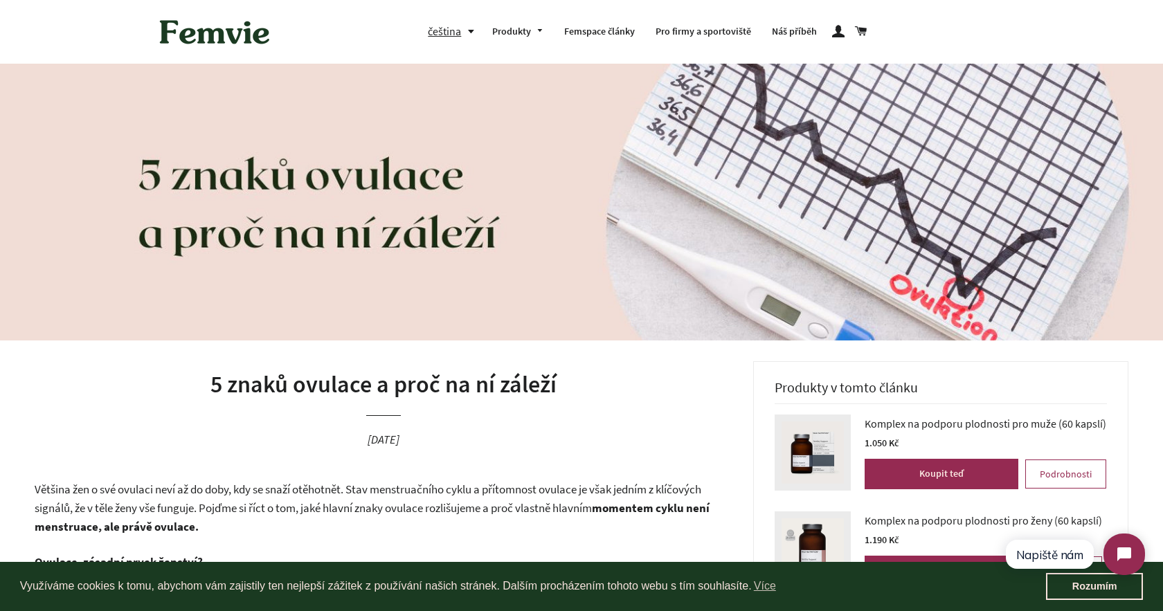
scroll to position [0, 0]
